Goal: Download file/media

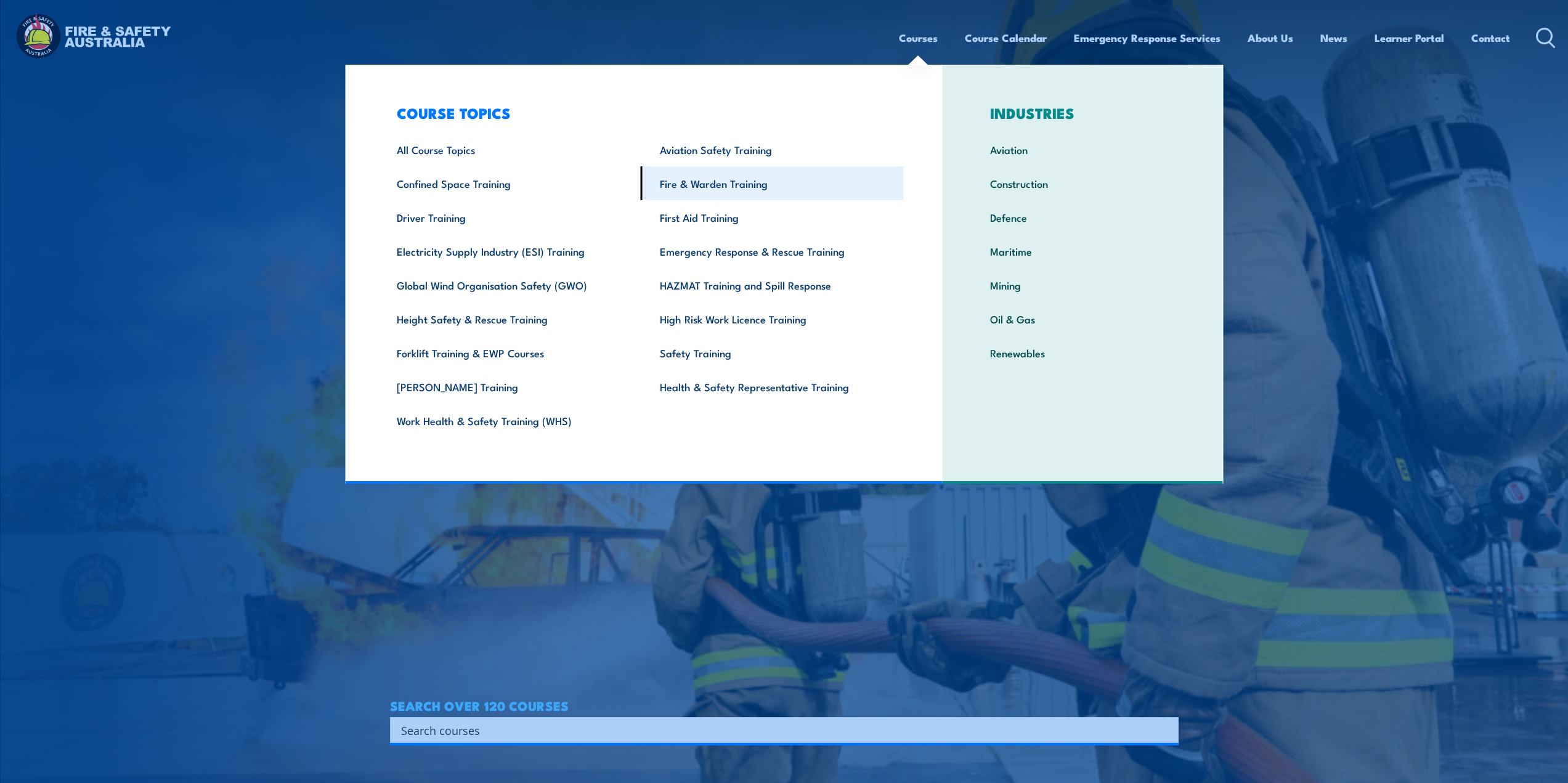
click at [747, 184] on link "Fire & Warden Training" at bounding box center [772, 183] width 263 height 34
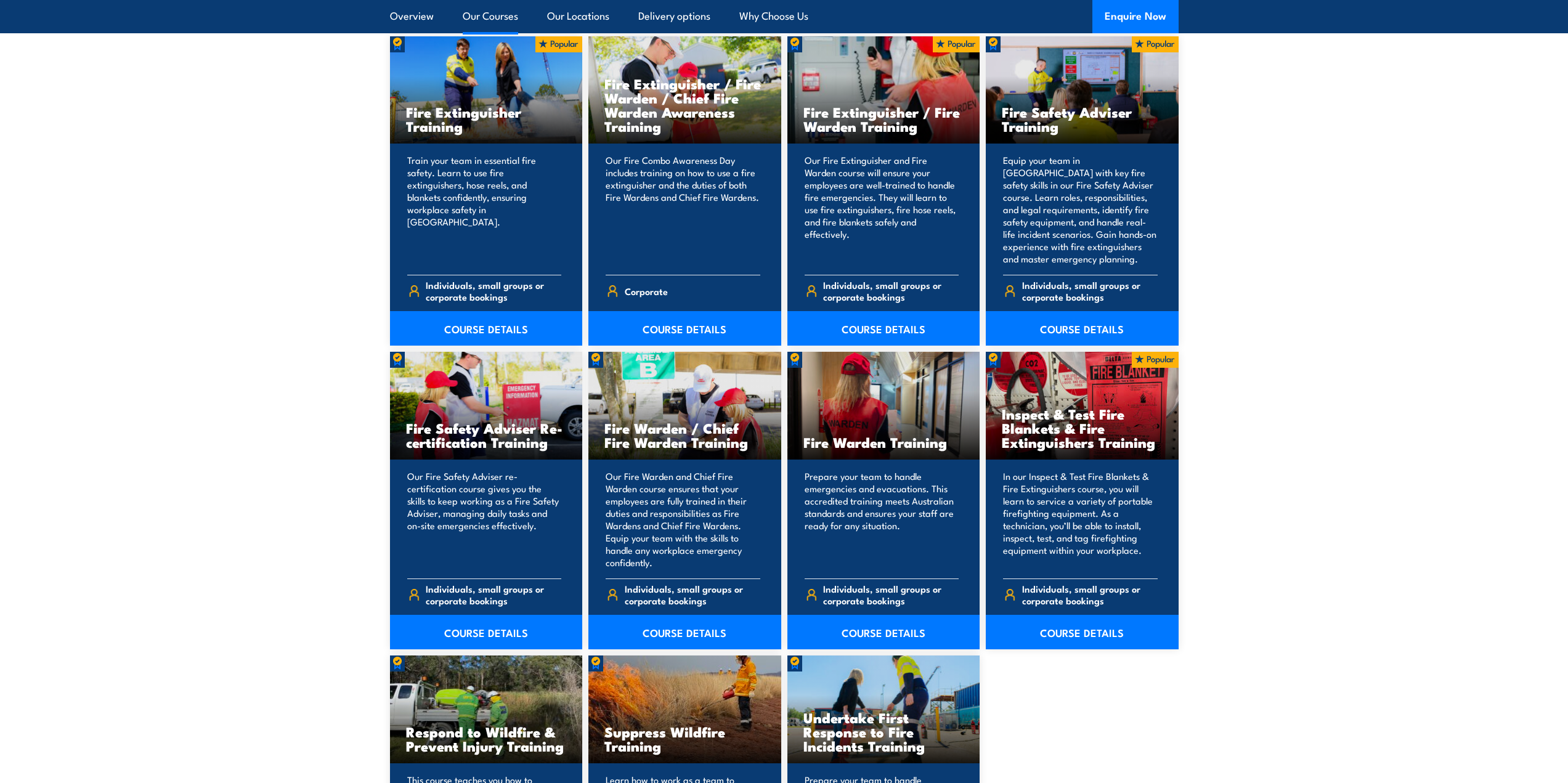
scroll to position [1294, 0]
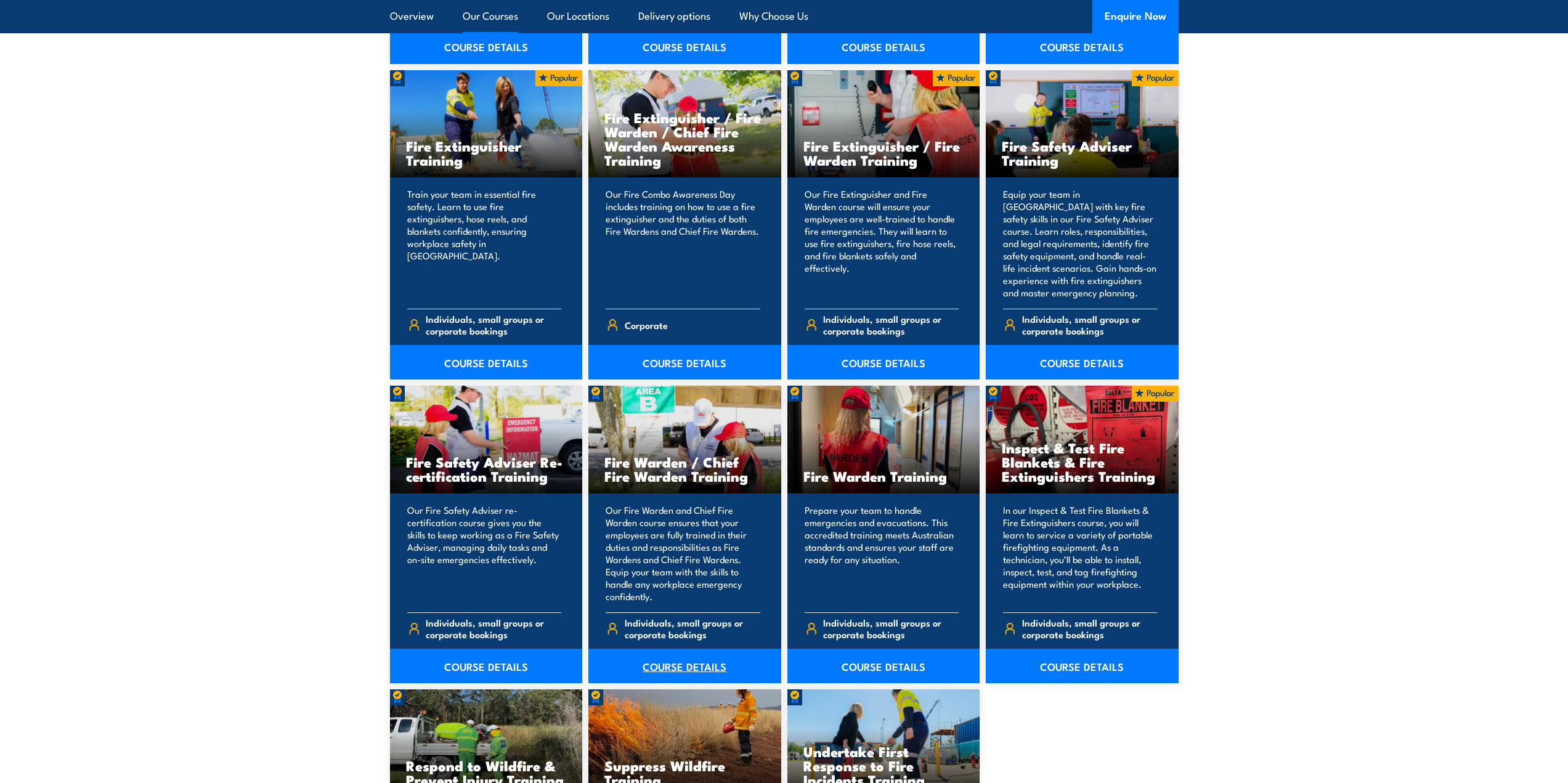
click at [686, 670] on link "COURSE DETAILS" at bounding box center [685, 666] width 193 height 34
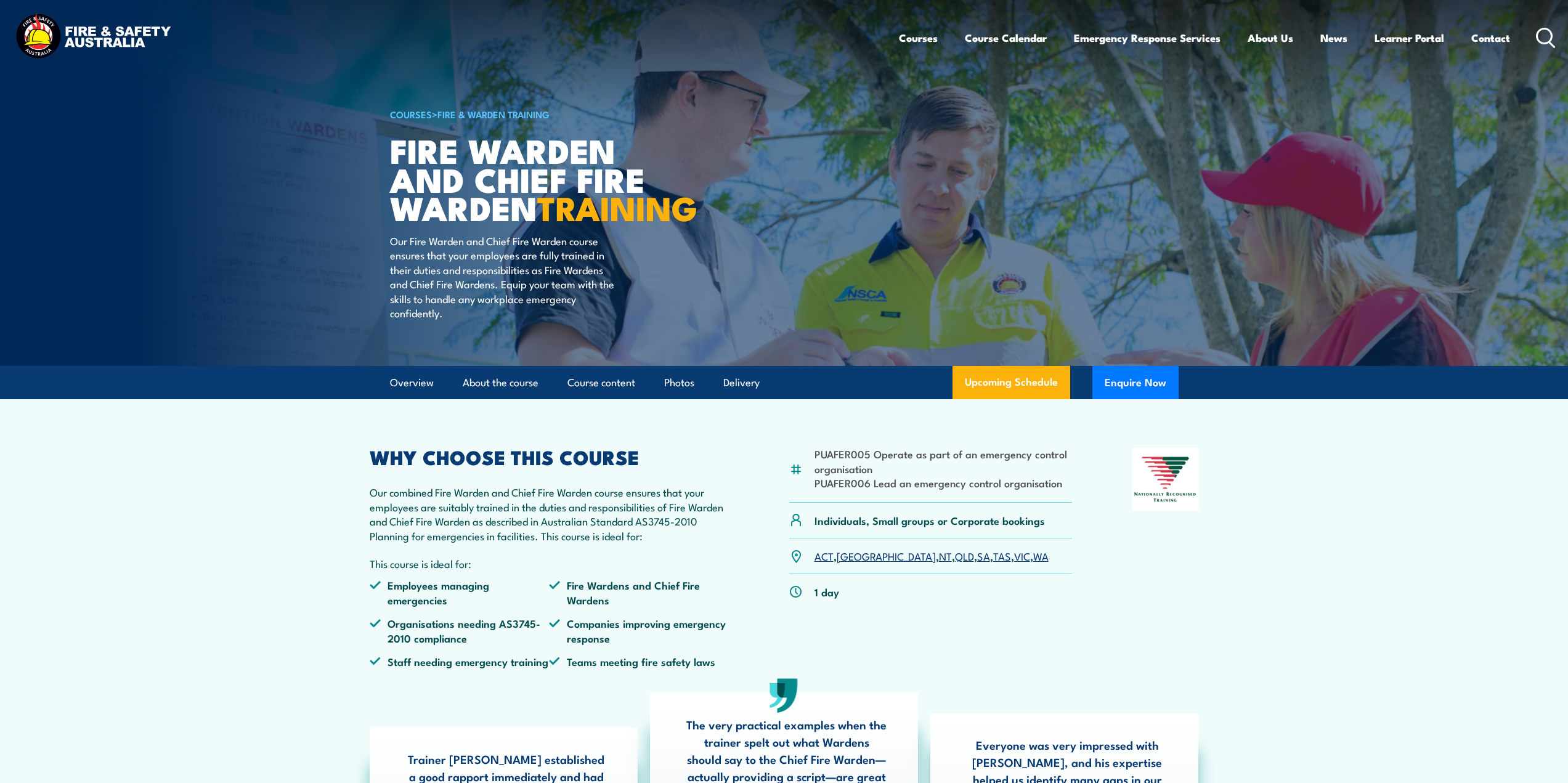
click at [96, 36] on img at bounding box center [93, 38] width 162 height 53
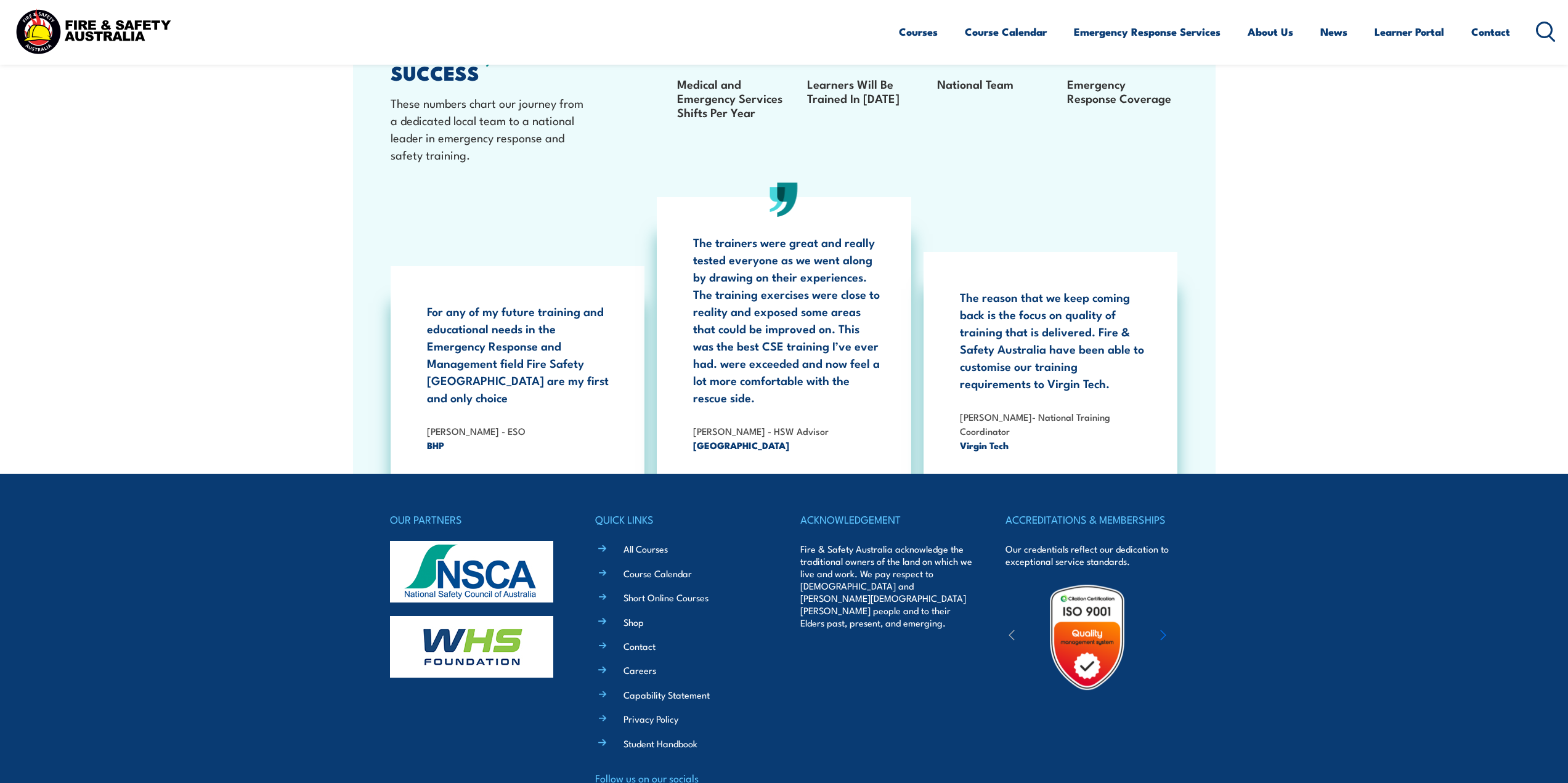
scroll to position [2338, 0]
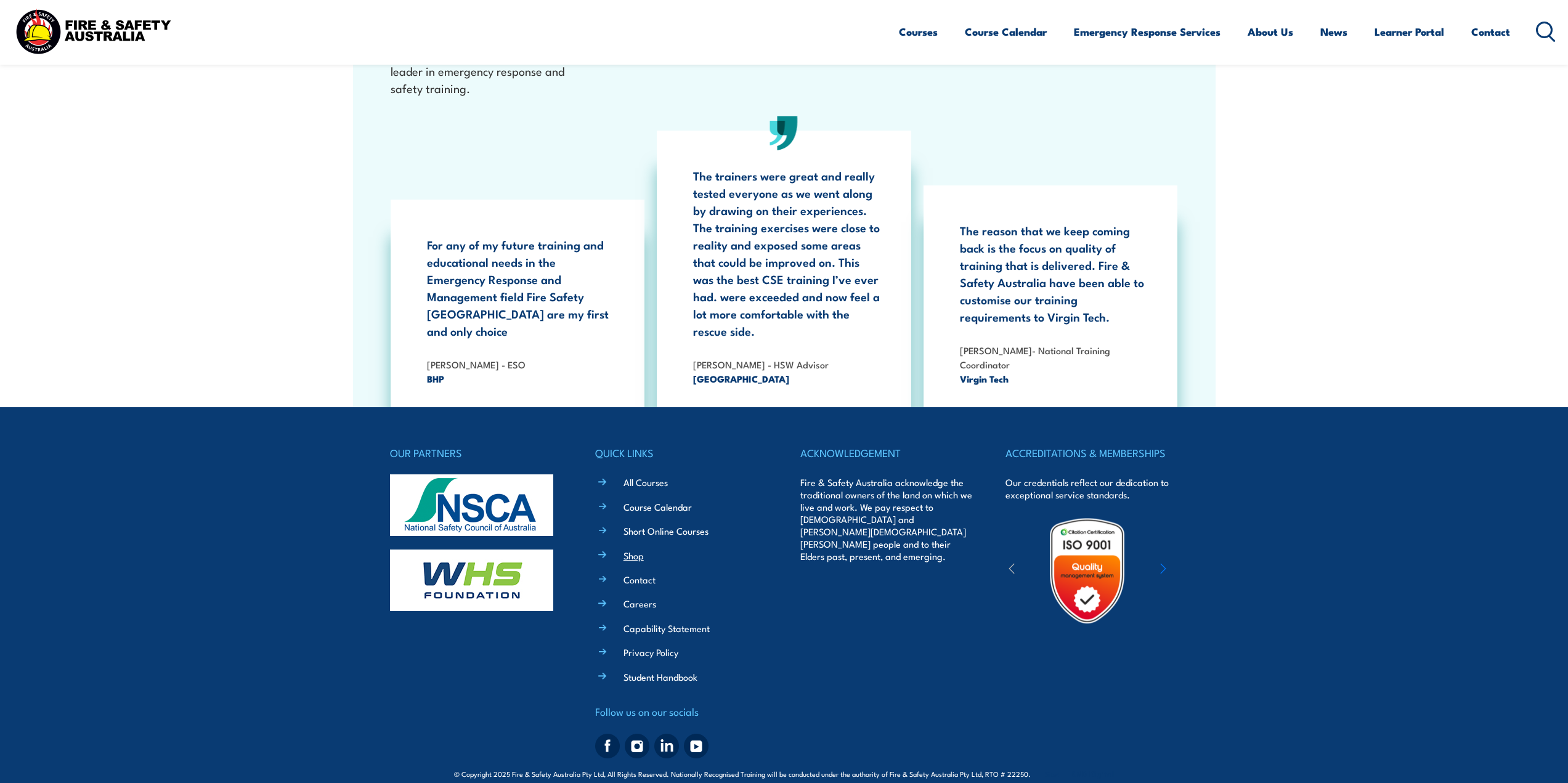
click at [634, 549] on link "Shop" at bounding box center [634, 555] width 20 height 13
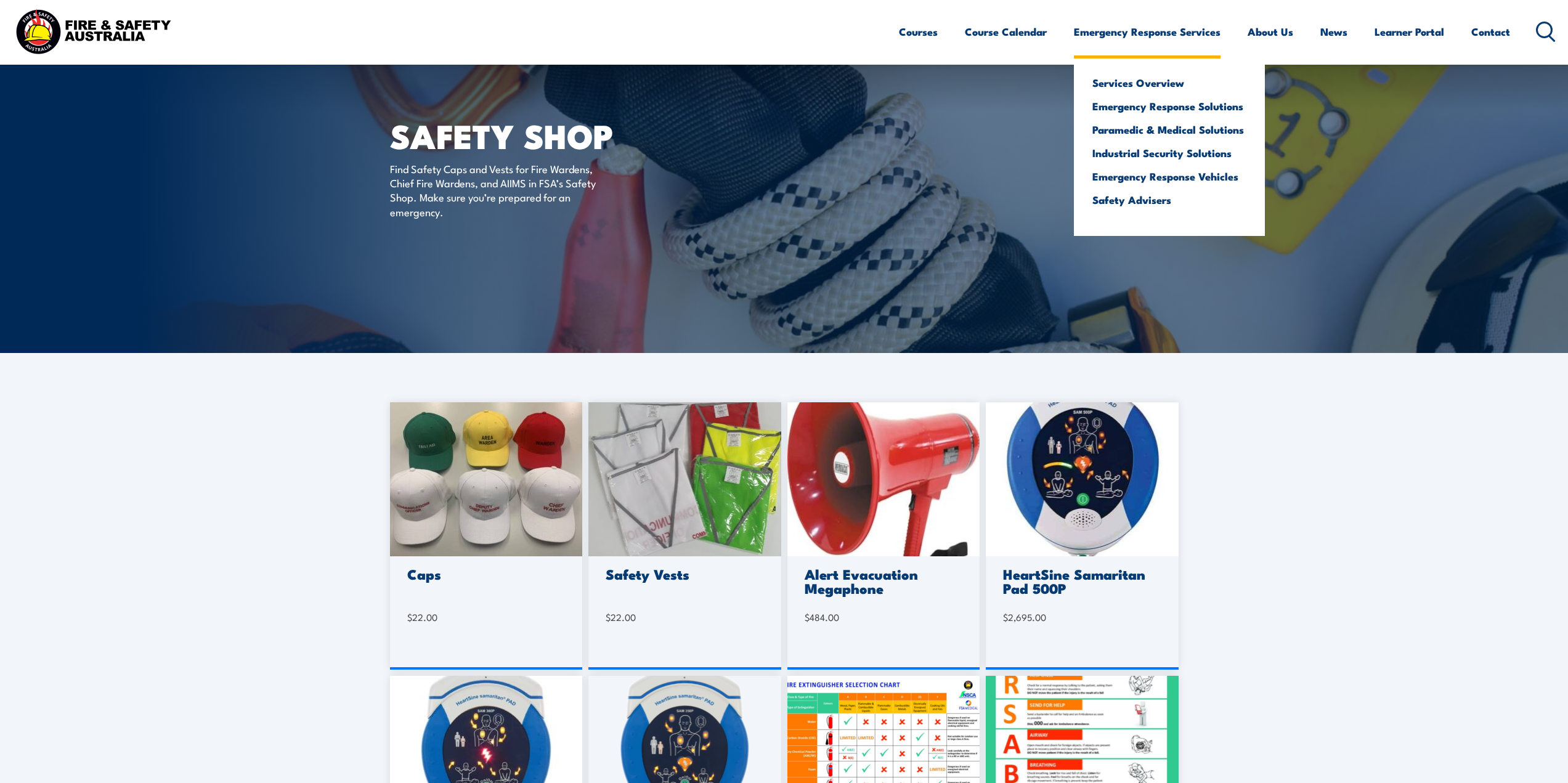
click at [1139, 58] on ul "Services Overview Emergency Response Solutions Paramedic & Medical Solutions In…" at bounding box center [1169, 147] width 191 height 178
click at [1149, 110] on link "Emergency Response Solutions" at bounding box center [1169, 106] width 154 height 11
click at [1152, 201] on link "Safety Advisers" at bounding box center [1169, 199] width 154 height 11
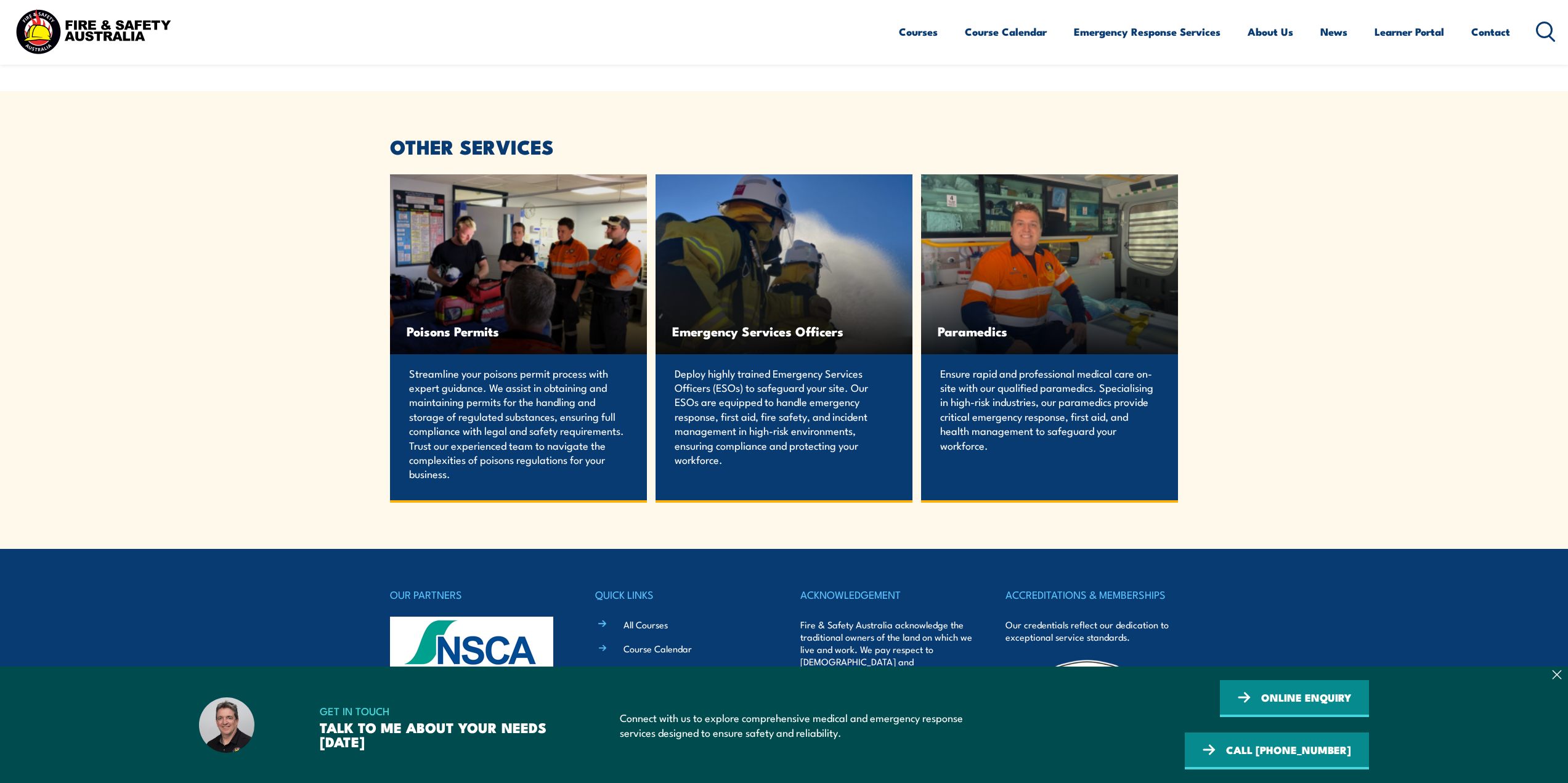
scroll to position [2423, 0]
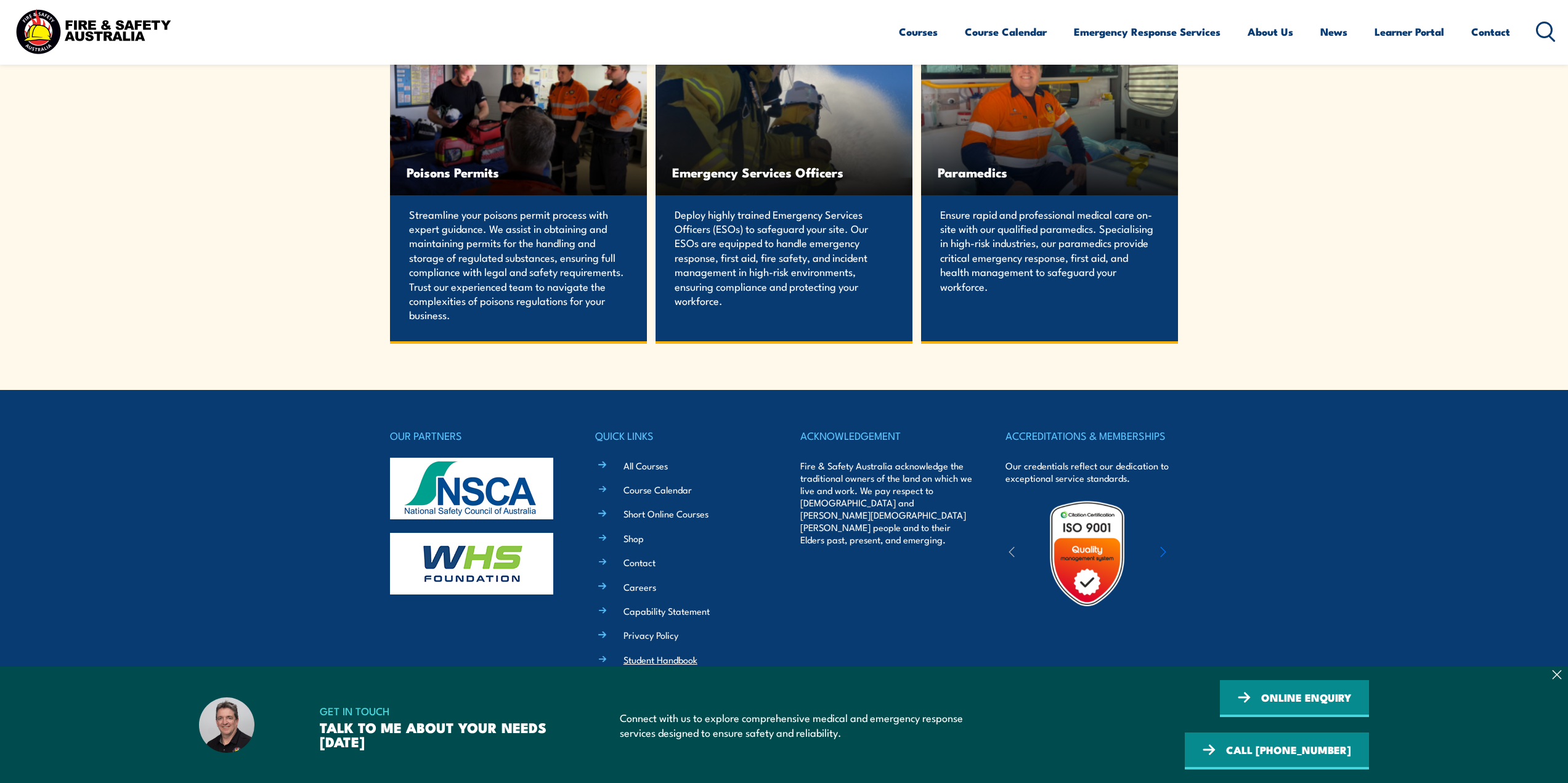
click at [650, 660] on link "Student Handbook" at bounding box center [660, 659] width 74 height 13
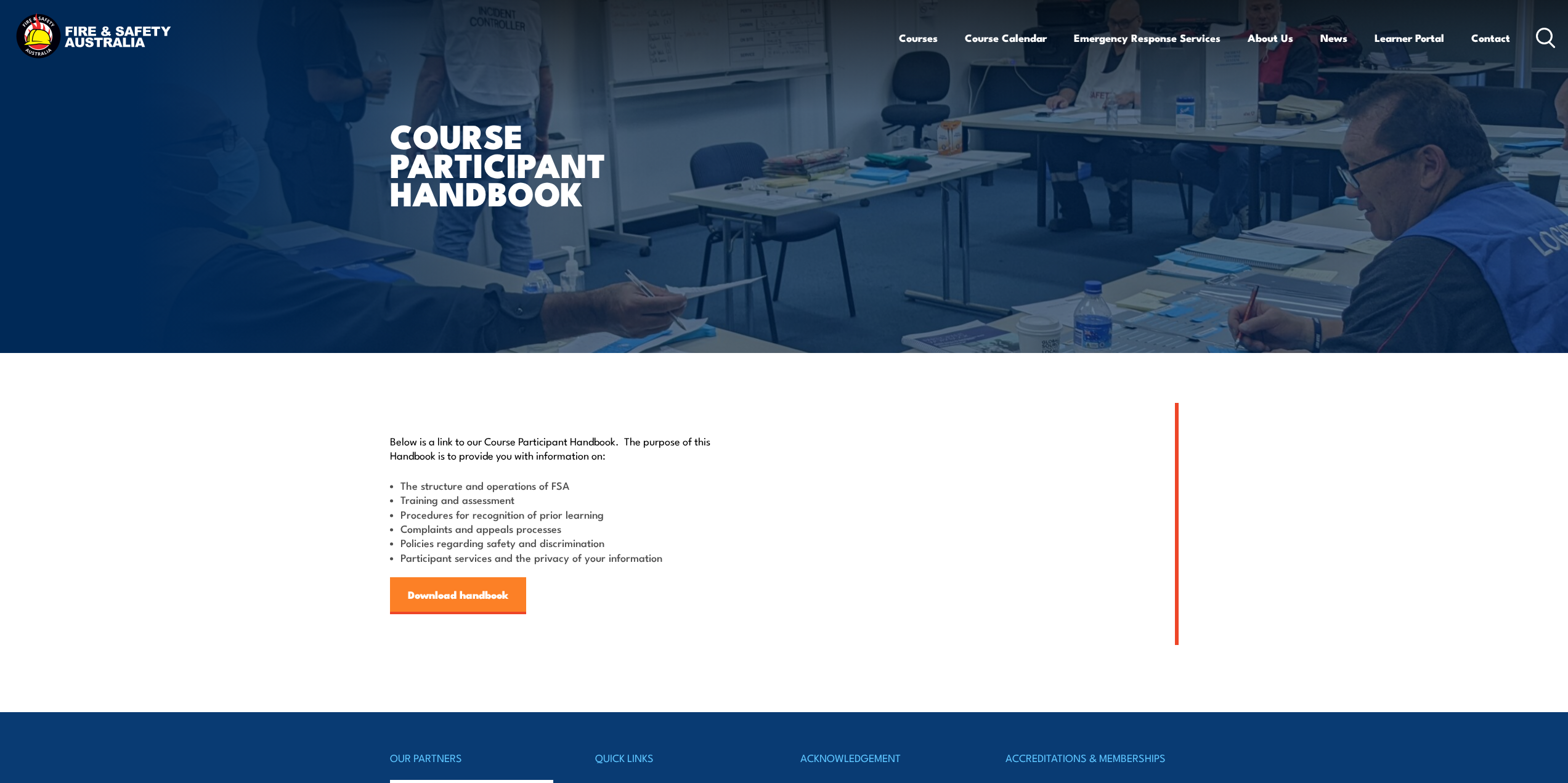
click at [479, 591] on link "Download handbook" at bounding box center [458, 595] width 136 height 37
